Goal: Task Accomplishment & Management: Manage account settings

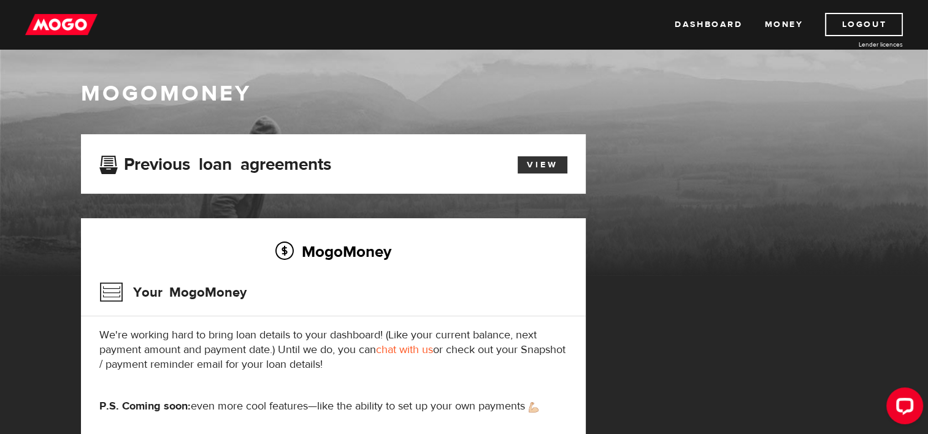
click at [546, 162] on link "View" at bounding box center [543, 164] width 50 height 17
click at [53, 32] on img at bounding box center [61, 24] width 72 height 23
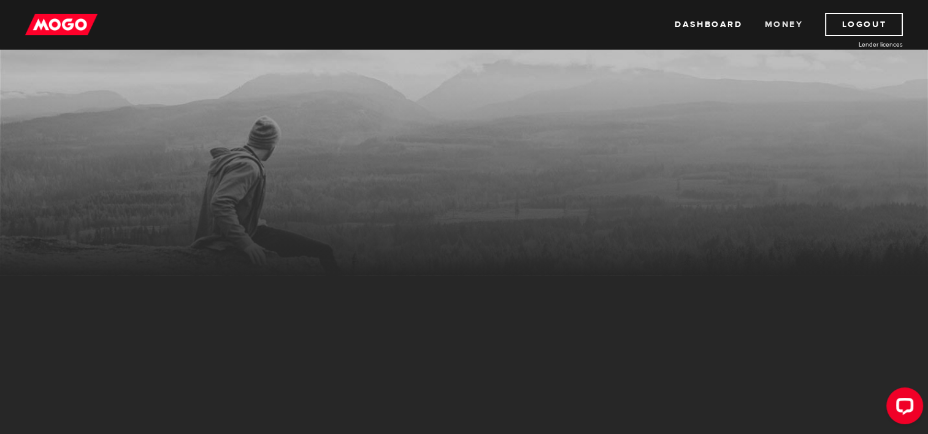
click at [775, 28] on link "Money" at bounding box center [783, 24] width 39 height 23
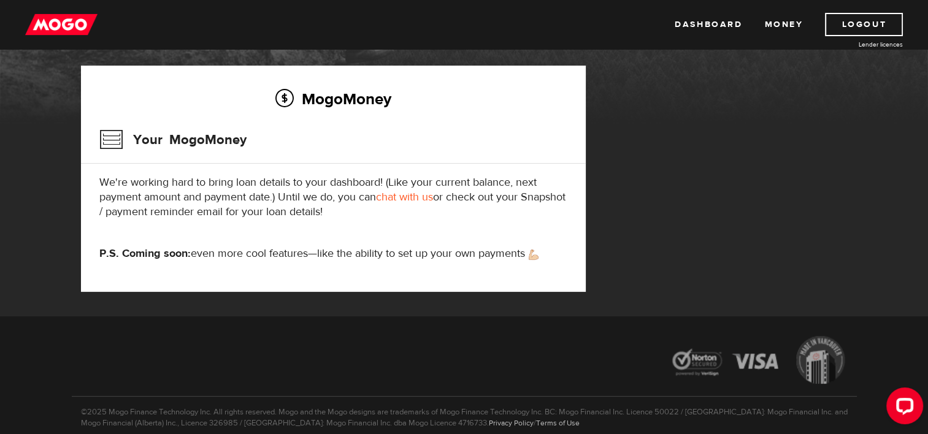
scroll to position [206, 0]
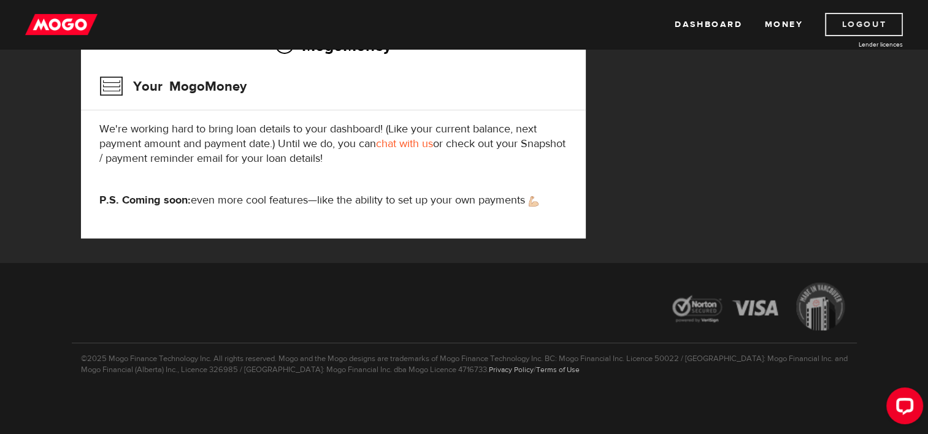
click at [885, 26] on link "Logout" at bounding box center [864, 24] width 78 height 23
